Goal: Task Accomplishment & Management: Manage account settings

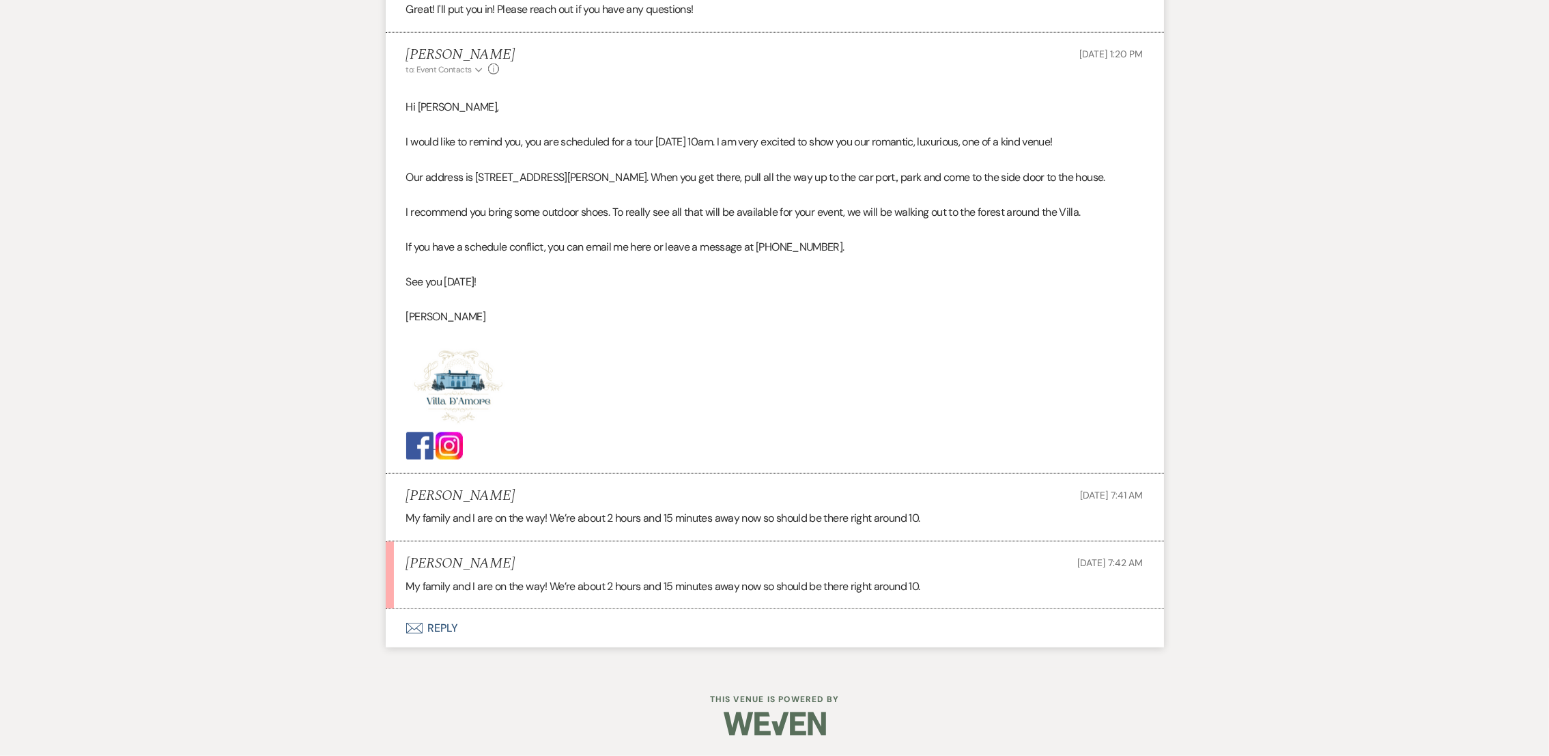
scroll to position [1865, 0]
click at [442, 644] on button "Envelope Reply" at bounding box center [775, 629] width 778 height 38
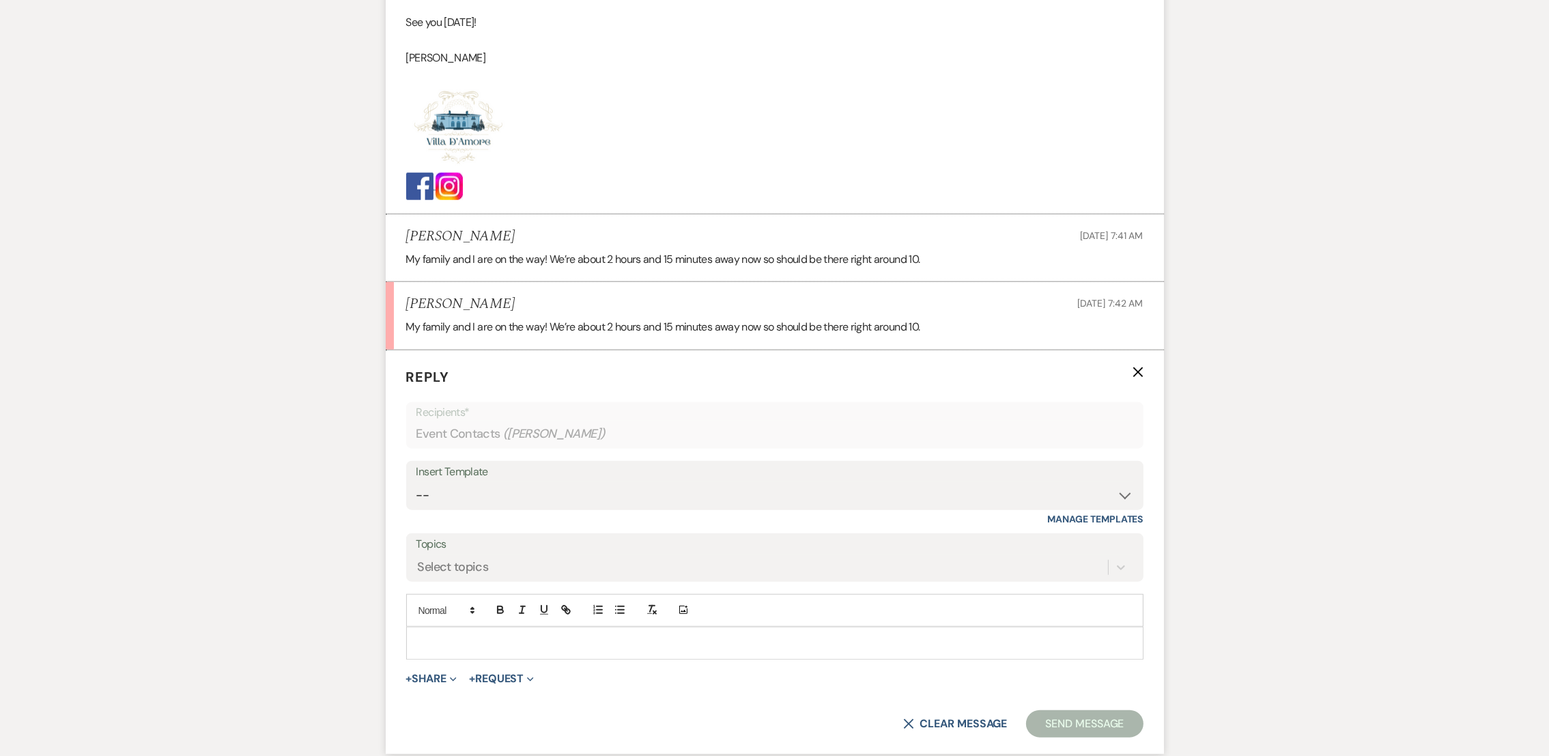
scroll to position [2259, 0]
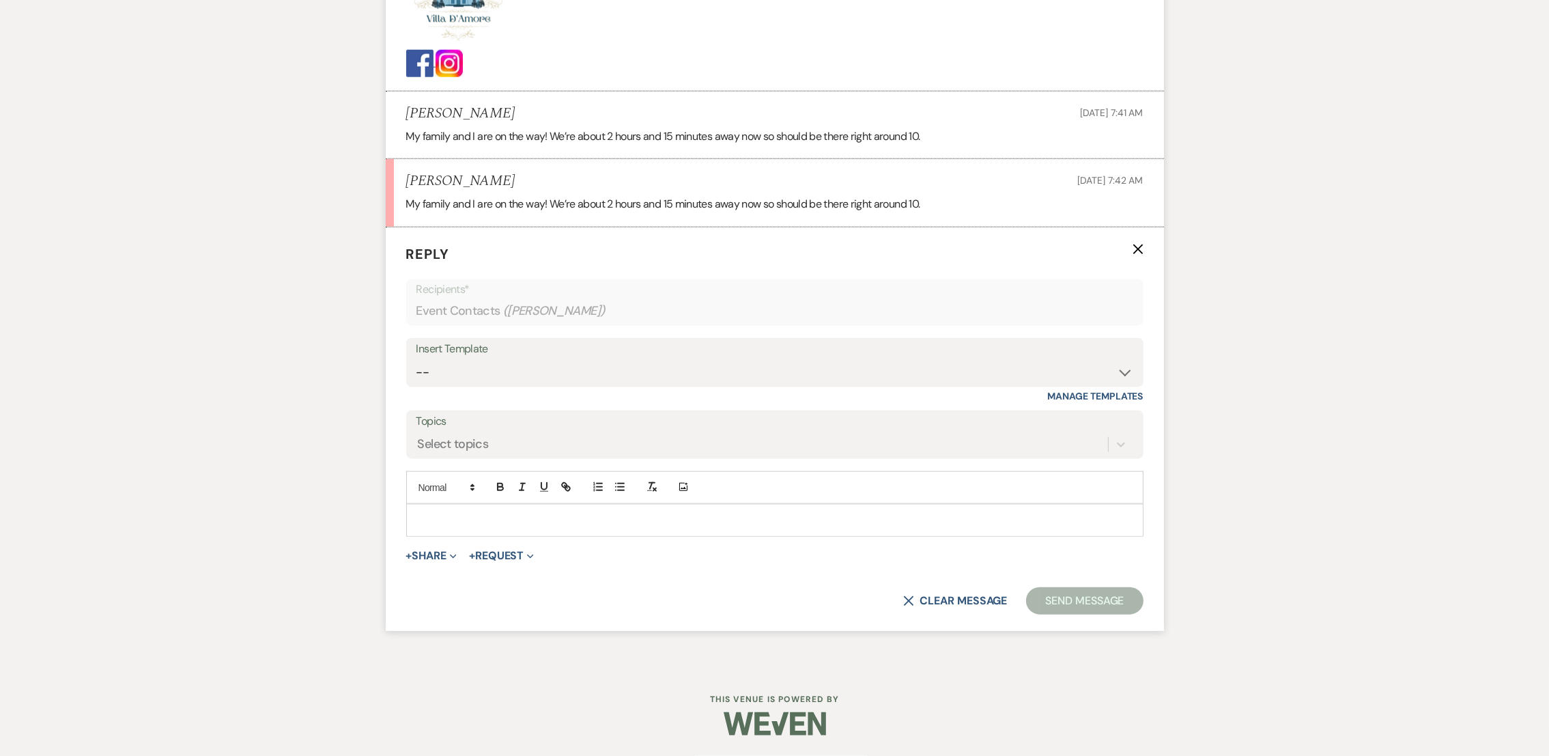
click at [801, 528] on p at bounding box center [774, 520] width 715 height 15
click at [1108, 591] on button "Send Message" at bounding box center [1084, 600] width 117 height 27
click at [1089, 599] on button "Send Message" at bounding box center [1084, 600] width 117 height 27
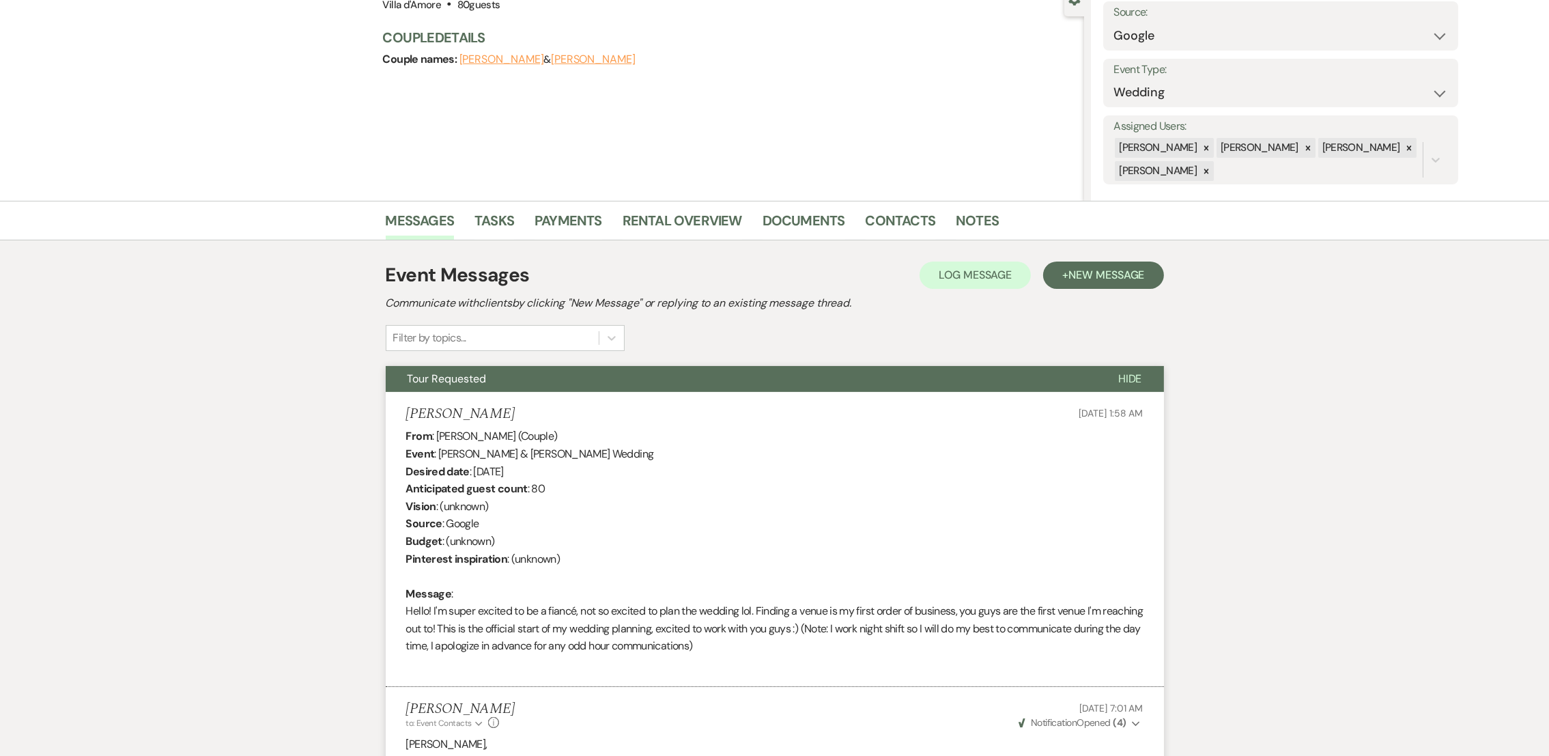
scroll to position [0, 0]
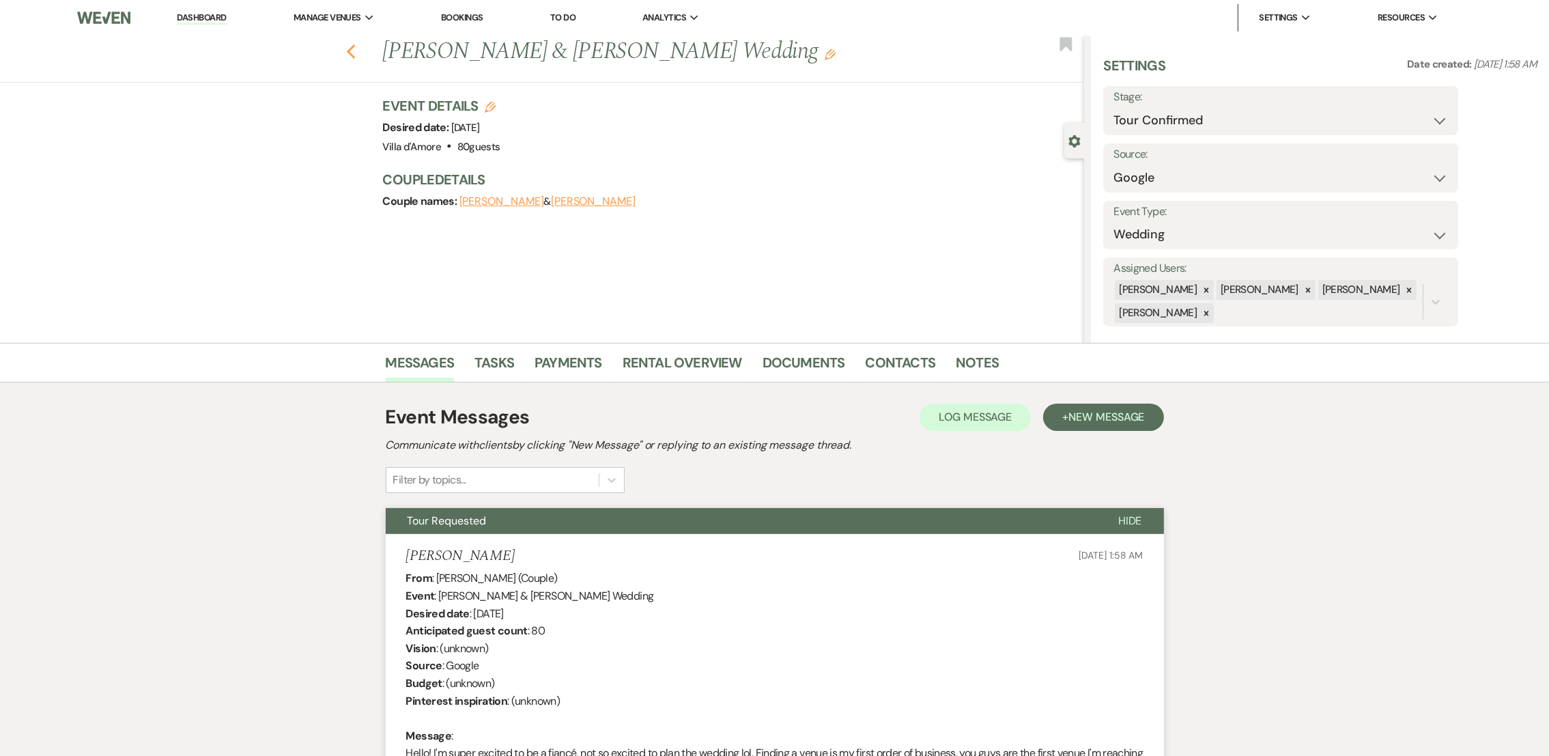
click at [355, 48] on use "button" at bounding box center [350, 51] width 9 height 15
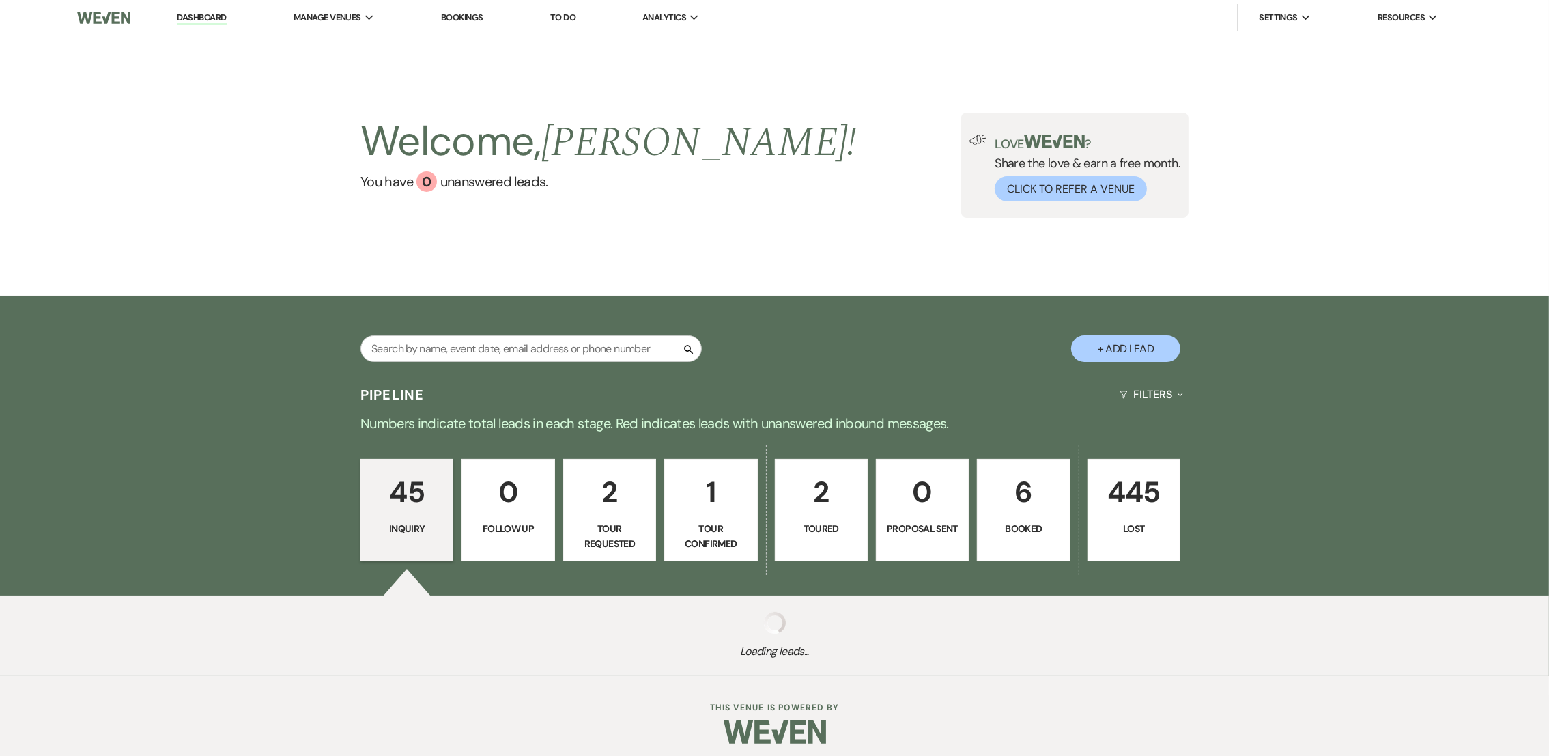
click at [719, 498] on p "1" at bounding box center [710, 492] width 75 height 46
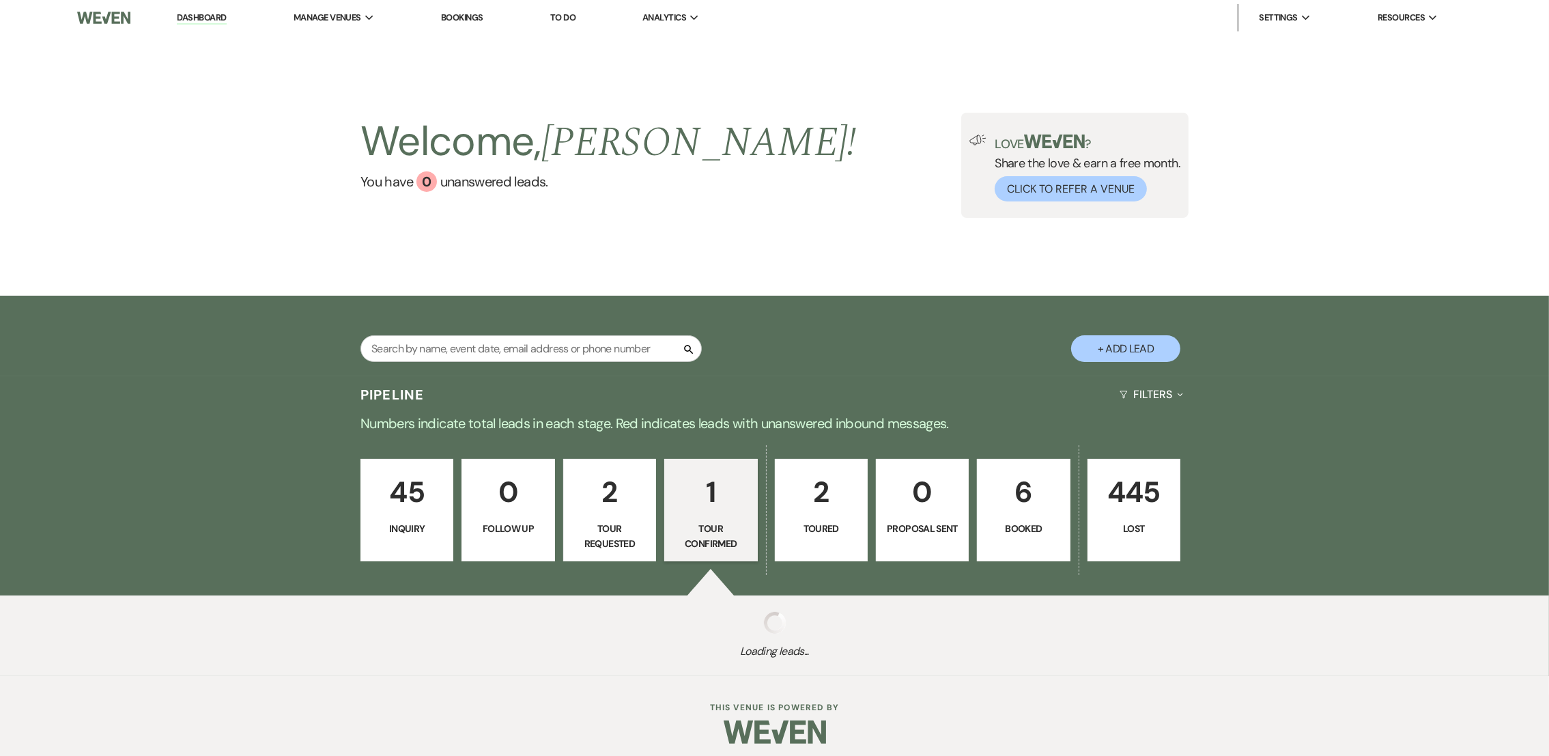
select select "4"
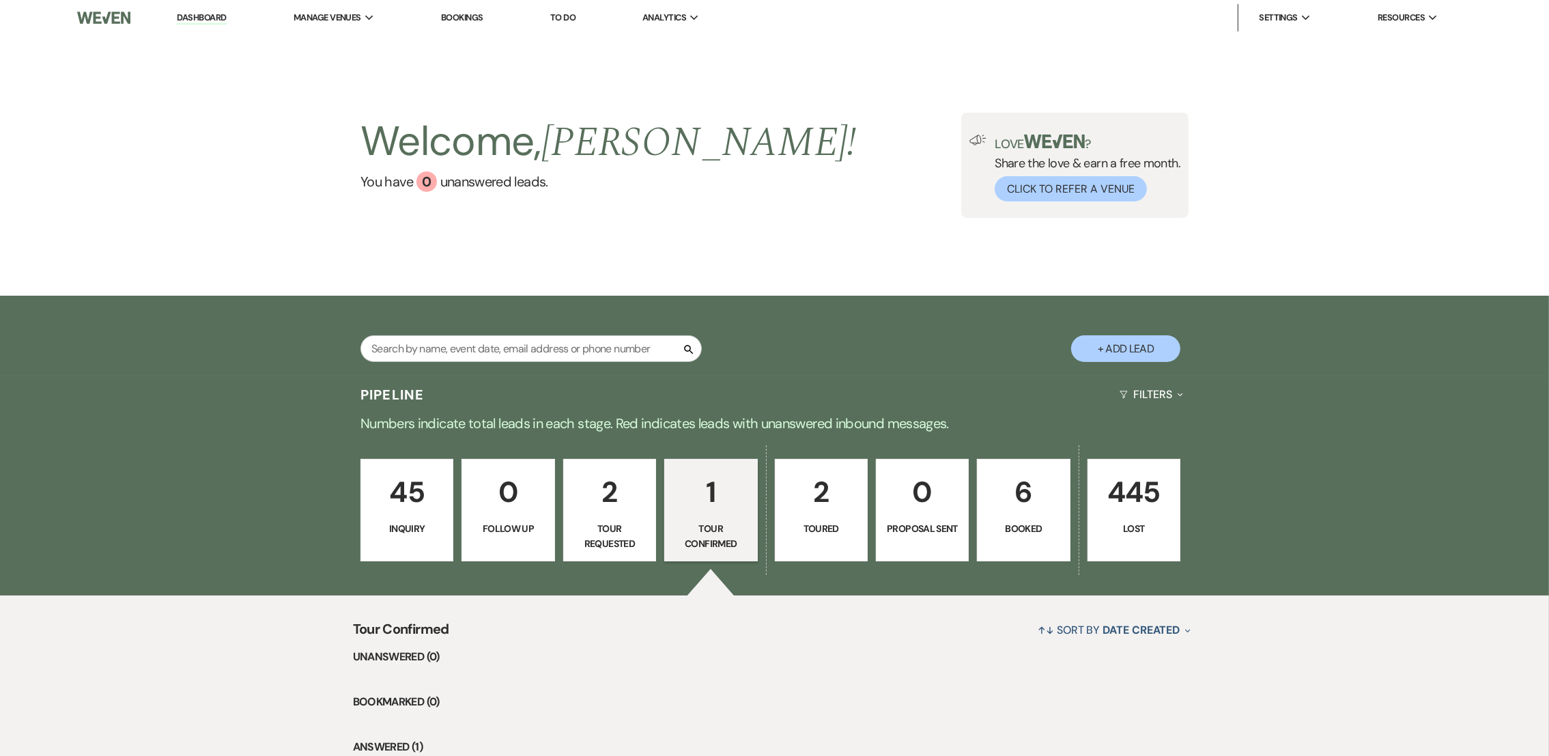
click at [619, 513] on p "2" at bounding box center [609, 492] width 75 height 46
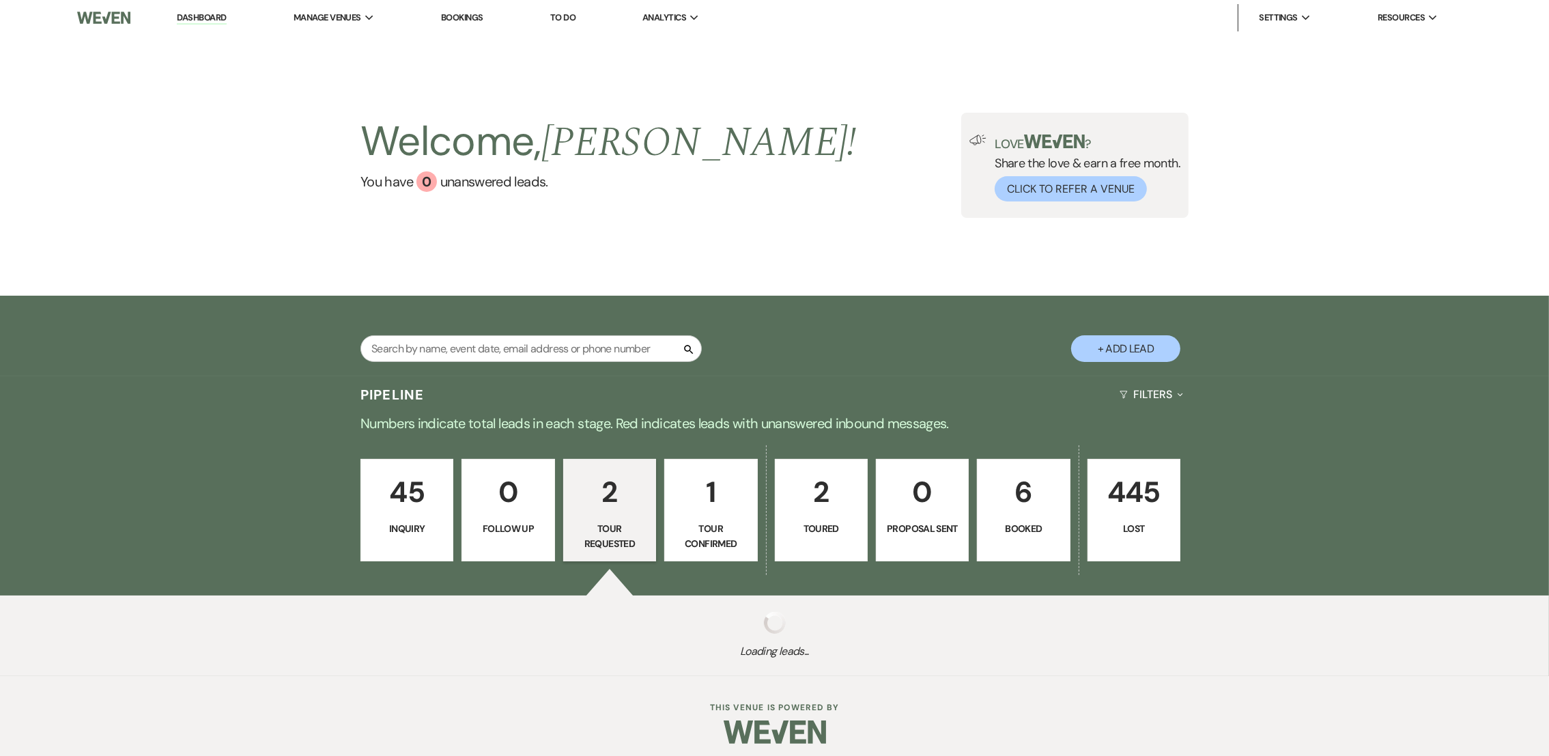
select select "2"
